Goal: Information Seeking & Learning: Learn about a topic

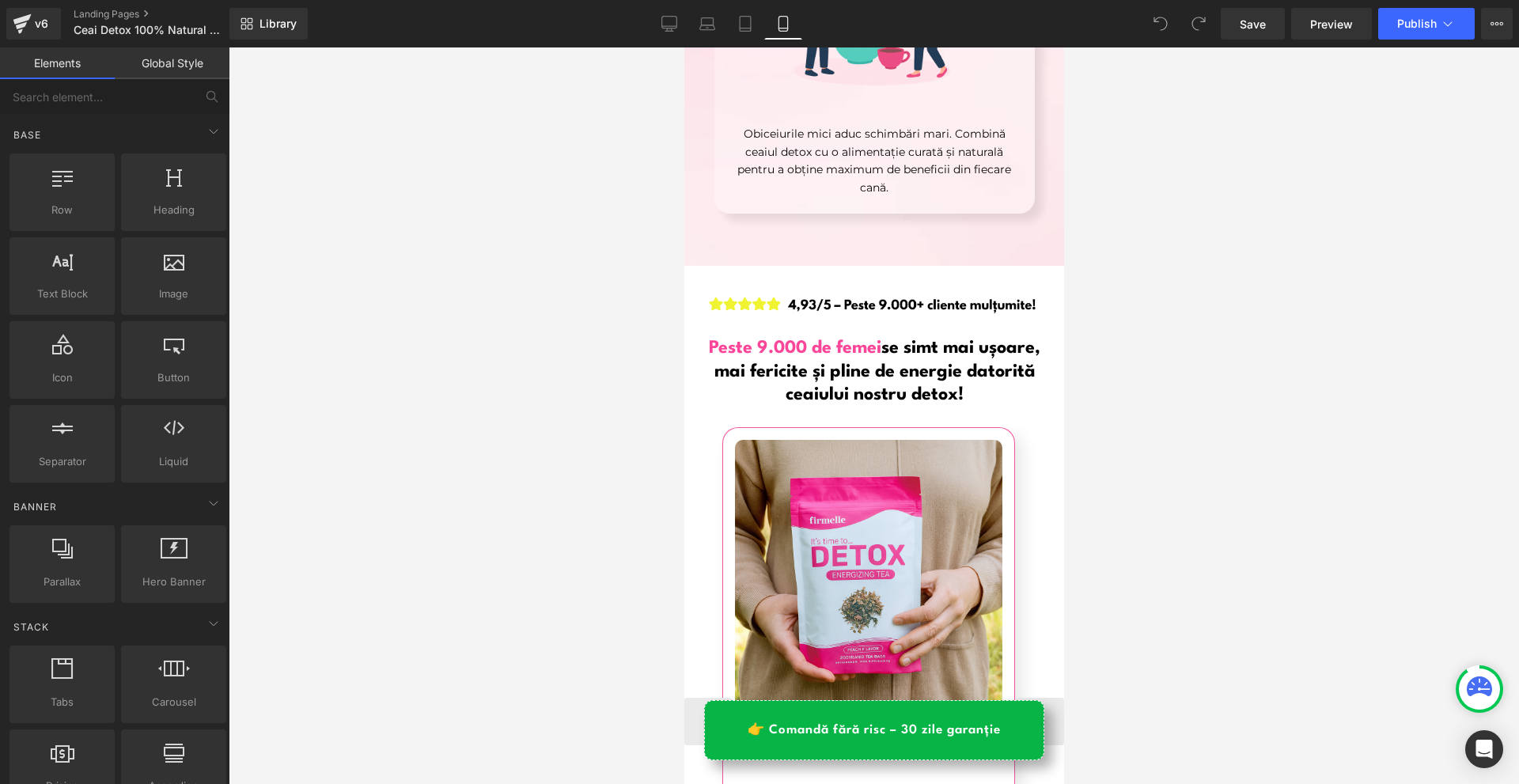
scroll to position [9015, 0]
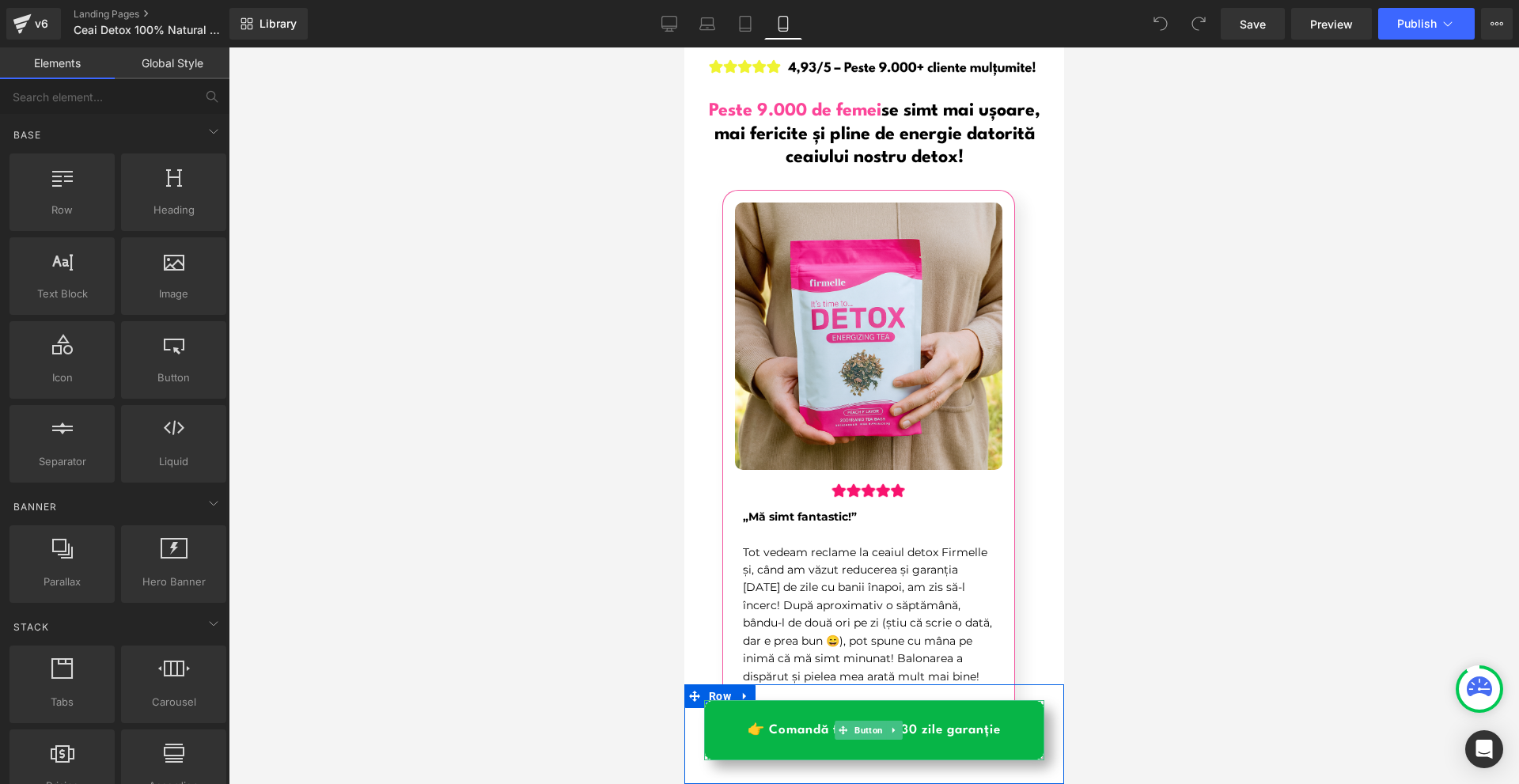
click at [1017, 736] on link "👉 Comandă fără risc – 30 zile garanție" at bounding box center [873, 730] width 340 height 60
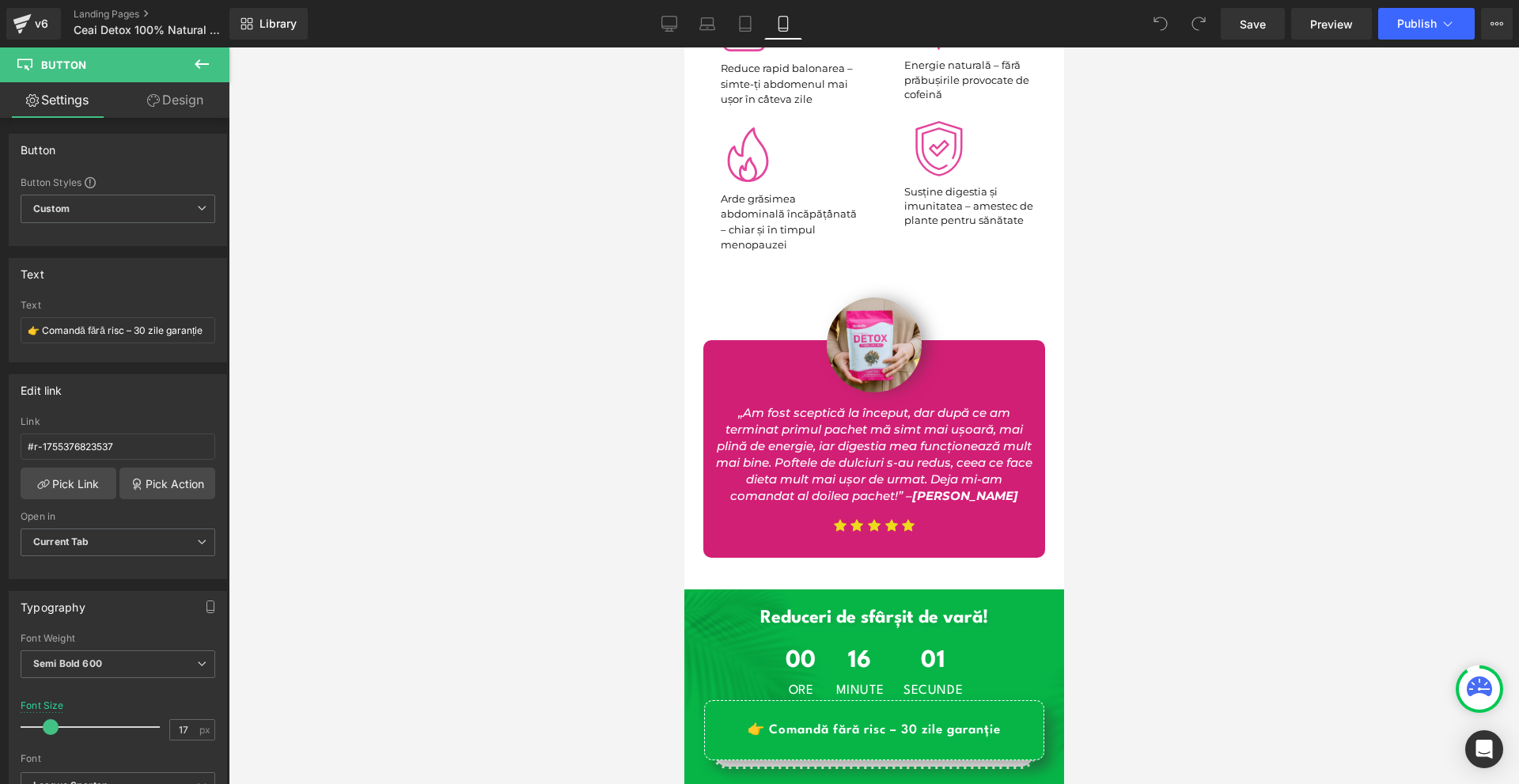
scroll to position [13445, 0]
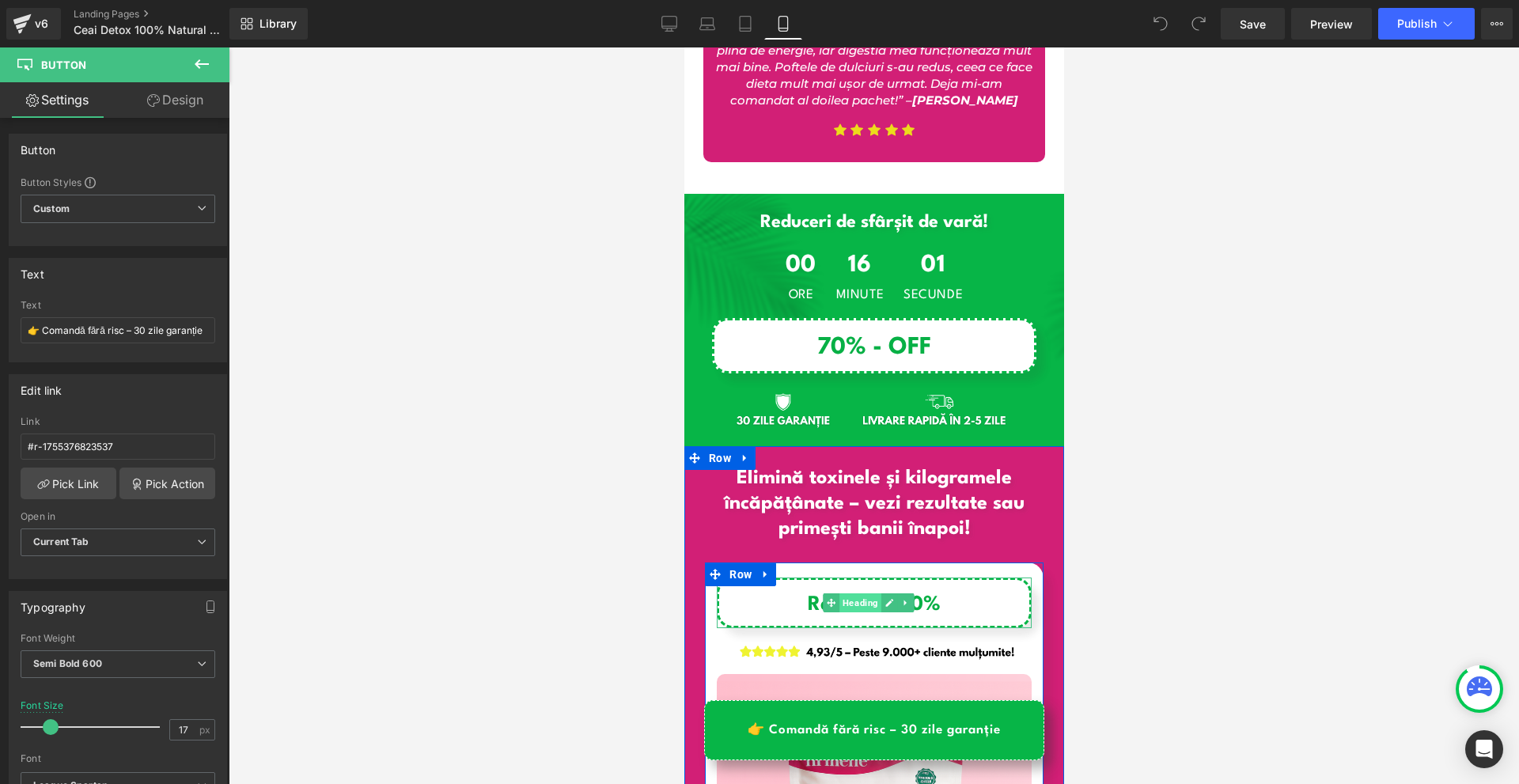
click at [856, 593] on span "Heading" at bounding box center [859, 602] width 41 height 19
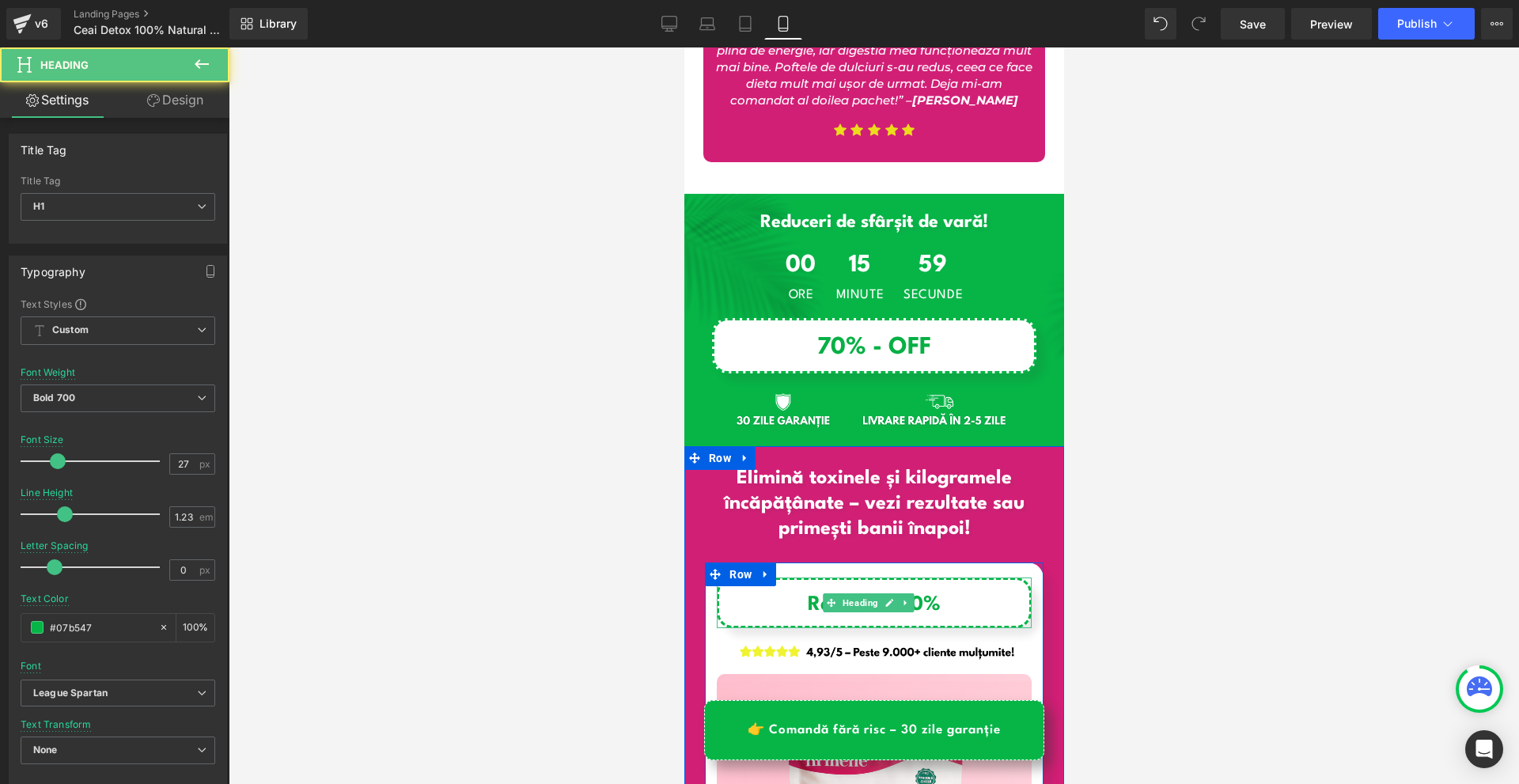
click at [807, 595] on span "Reducere 70%" at bounding box center [873, 605] width 133 height 20
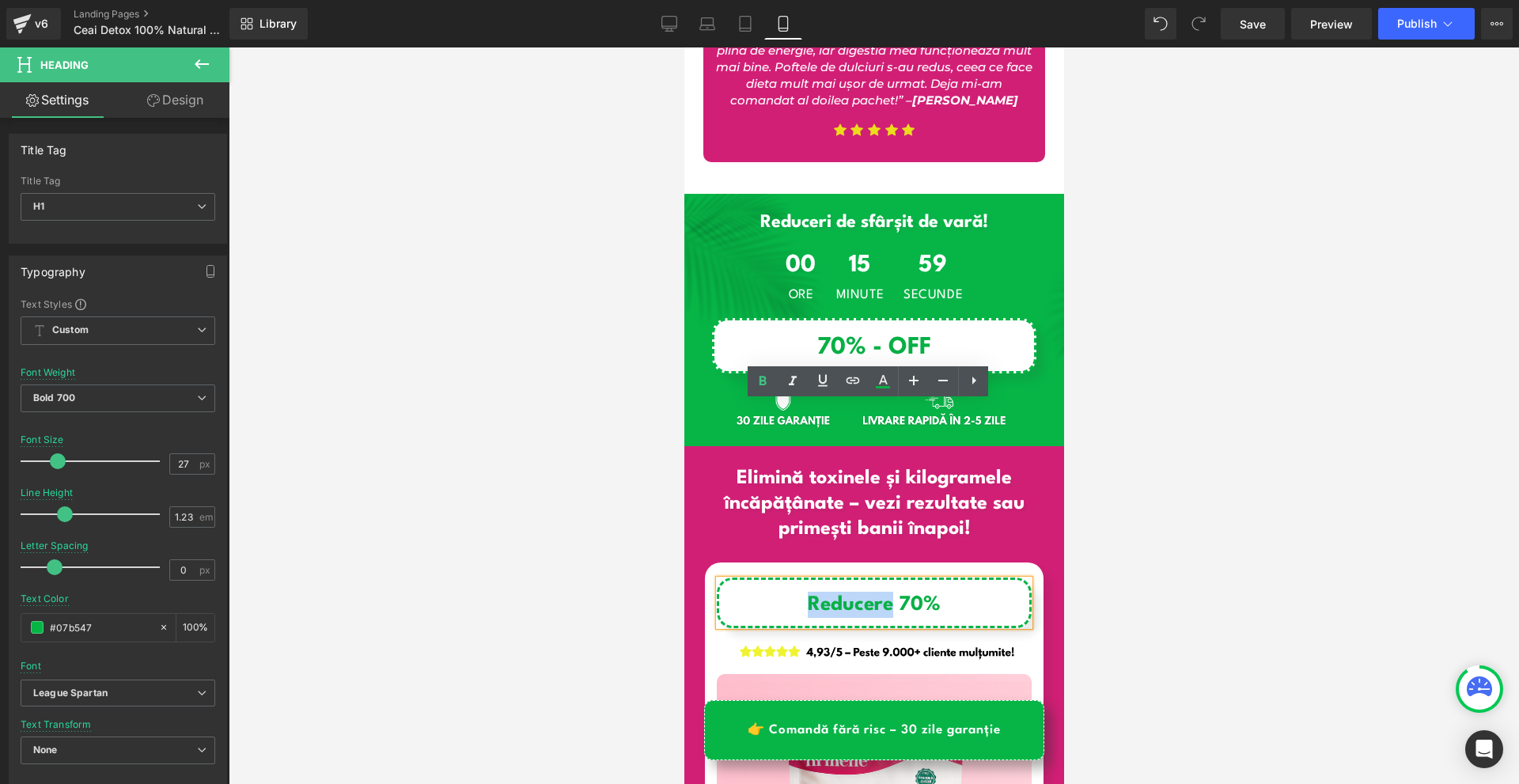
drag, startPoint x: 819, startPoint y: 429, endPoint x: 884, endPoint y: 429, distance: 65.0
click at [884, 595] on span "Reducere 70%" at bounding box center [873, 605] width 133 height 20
copy span "Reducere"
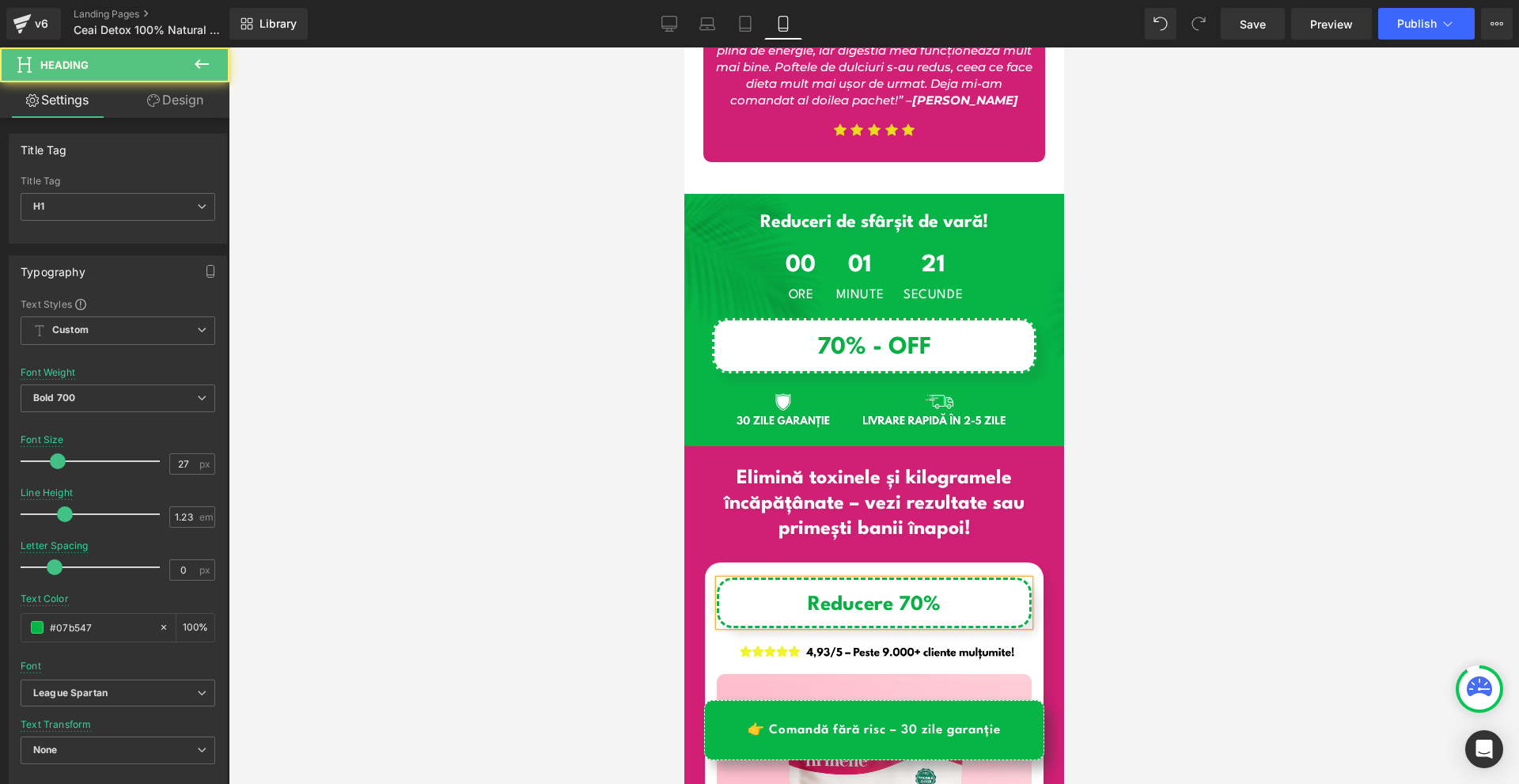
click at [961, 592] on h1 "Reducere 70%" at bounding box center [873, 605] width 294 height 26
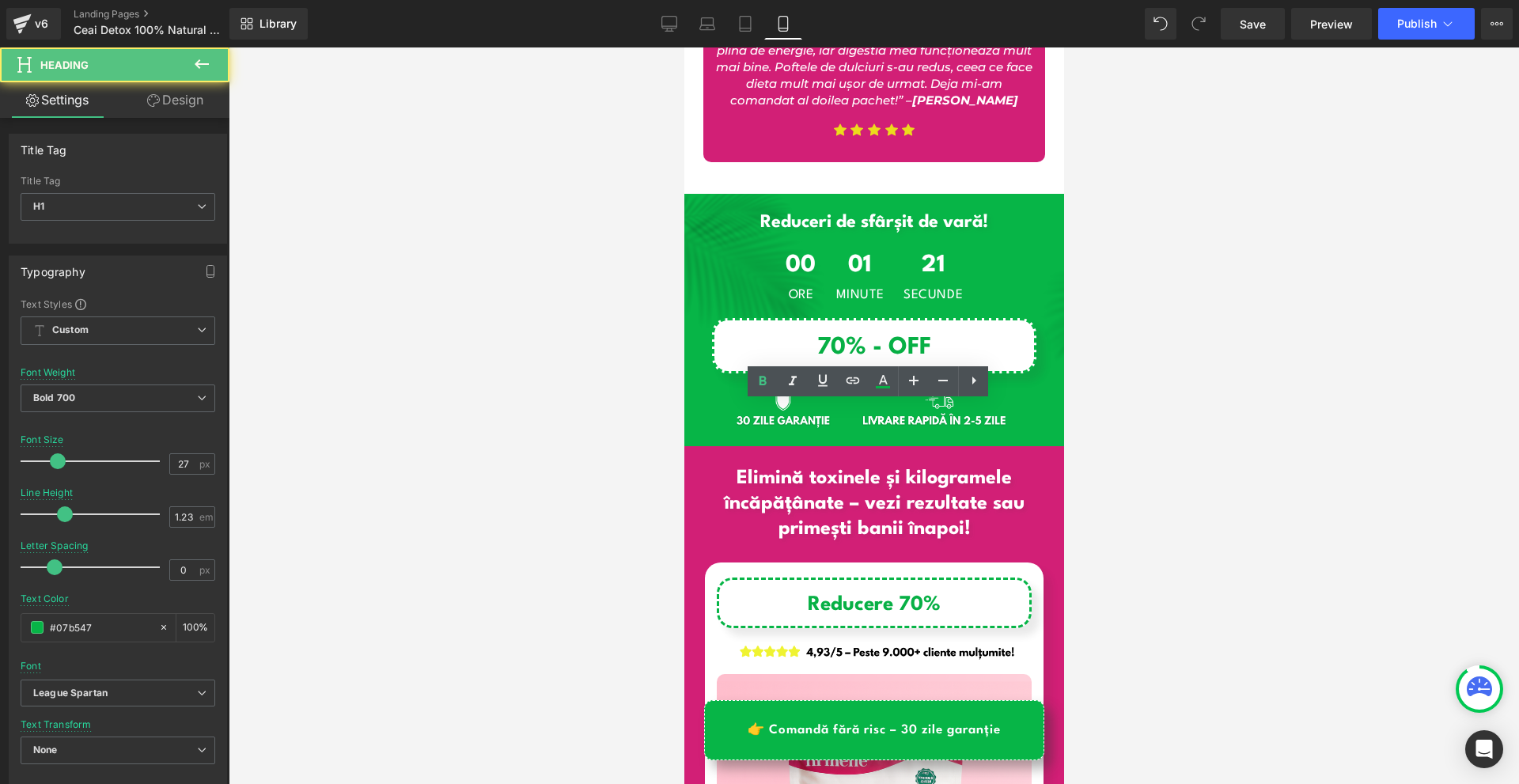
click at [1248, 444] on div at bounding box center [874, 415] width 1290 height 737
